Goal: Task Accomplishment & Management: Manage account settings

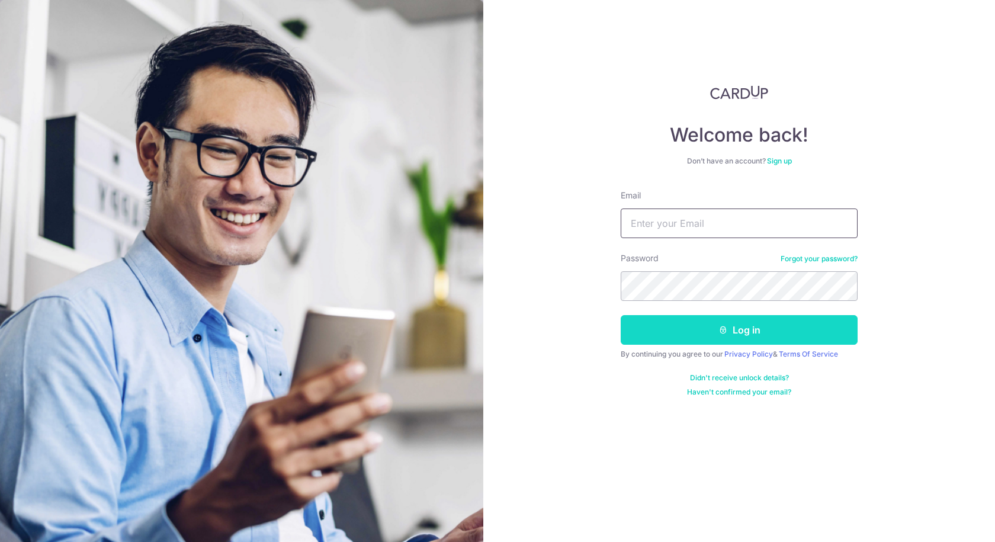
type input "[EMAIL_ADDRESS][DOMAIN_NAME]"
click at [731, 321] on button "Log in" at bounding box center [739, 330] width 237 height 30
